Goal: Task Accomplishment & Management: Manage account settings

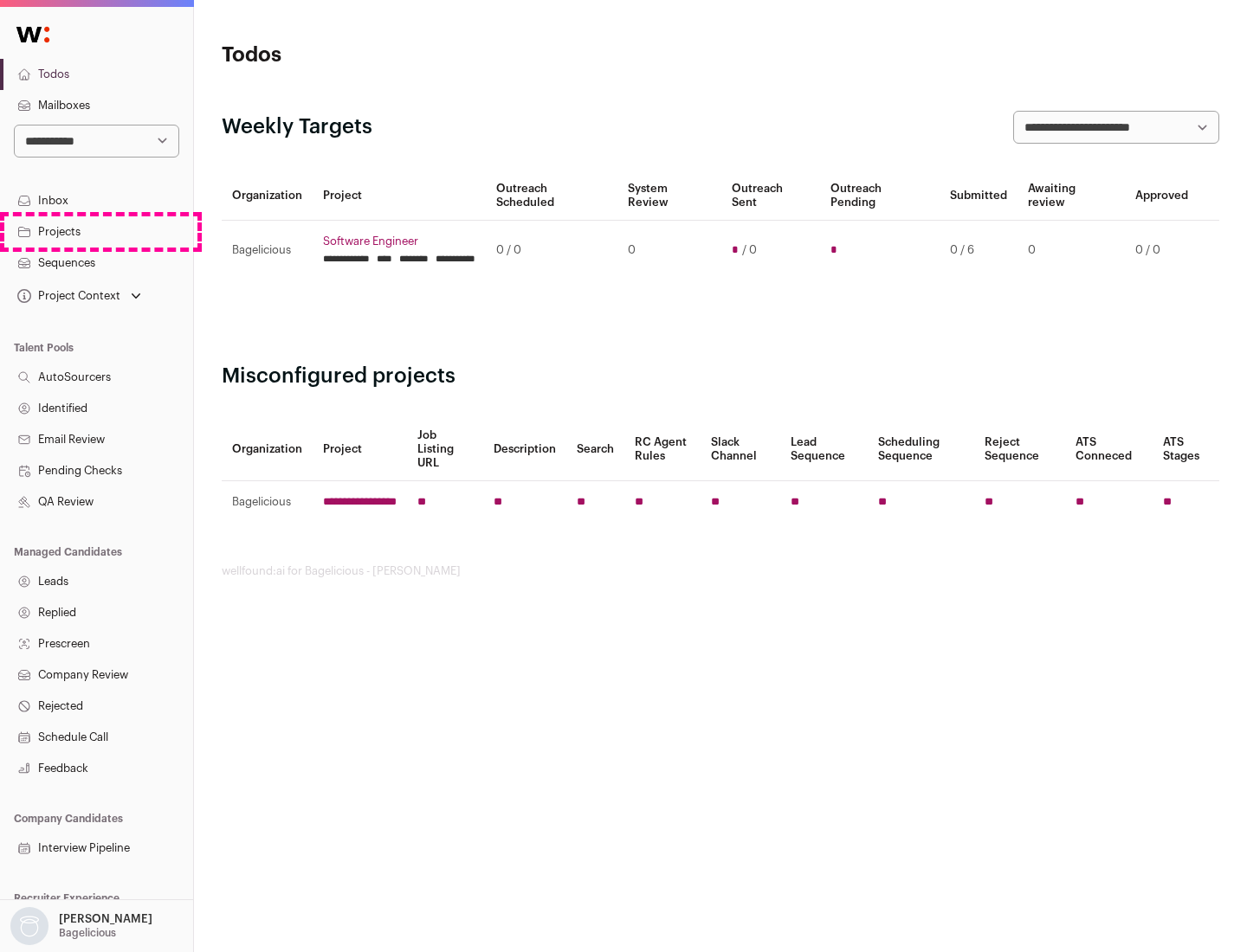
click at [97, 231] on link "Projects" at bounding box center [97, 232] width 193 height 31
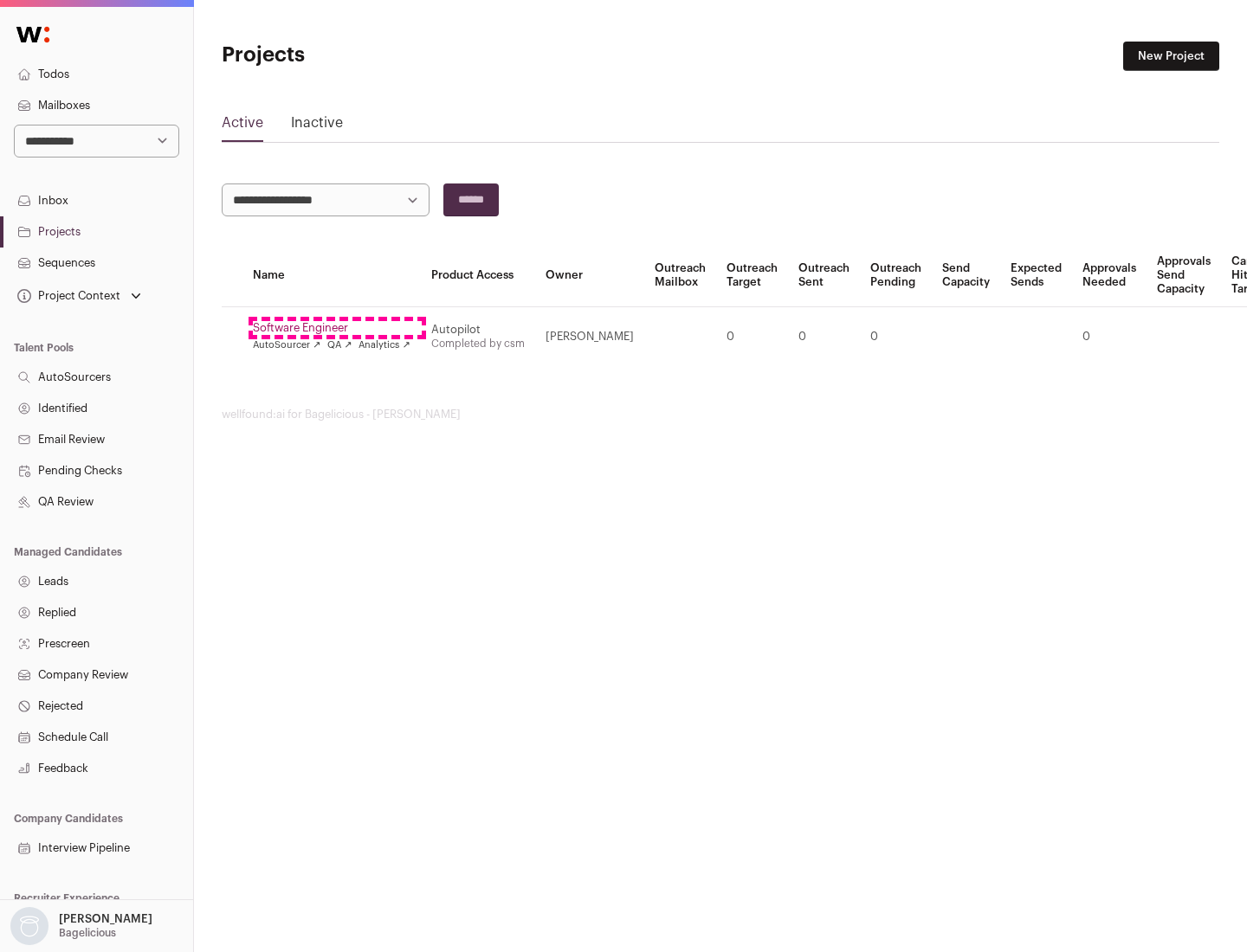
click at [337, 328] on link "Software Engineer" at bounding box center [331, 328] width 157 height 14
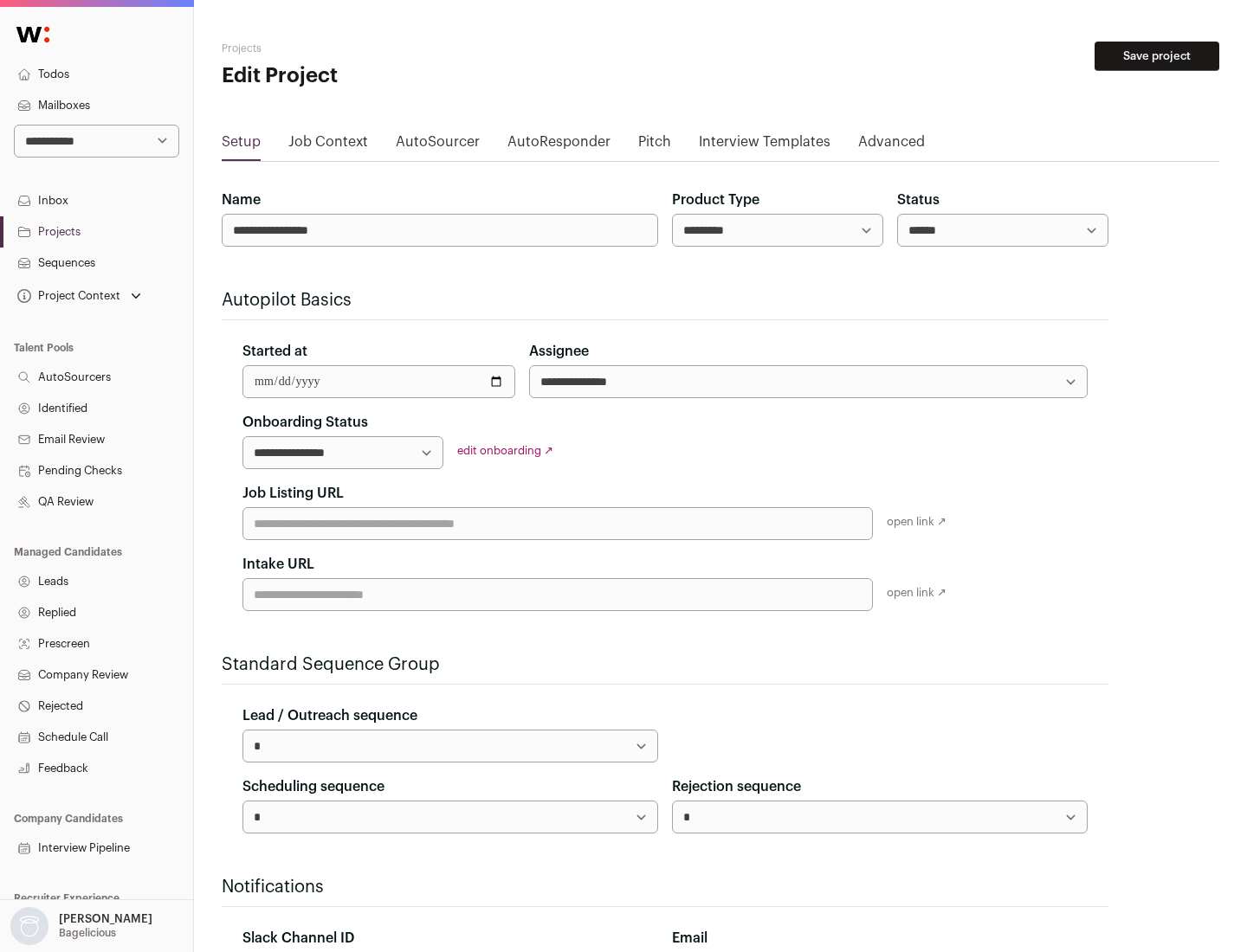
click at [1157, 57] on button "Save project" at bounding box center [1157, 57] width 124 height 30
